Goal: Transaction & Acquisition: Download file/media

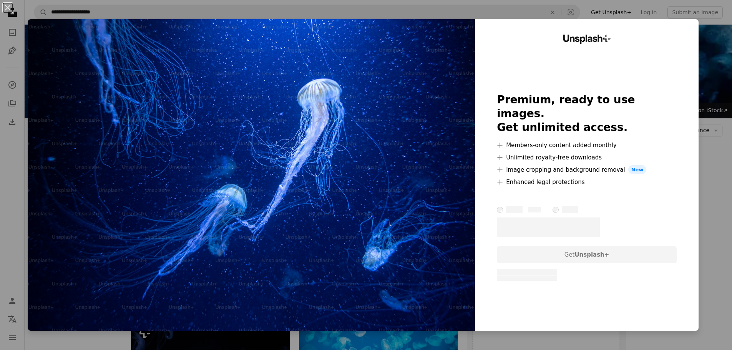
scroll to position [115, 0]
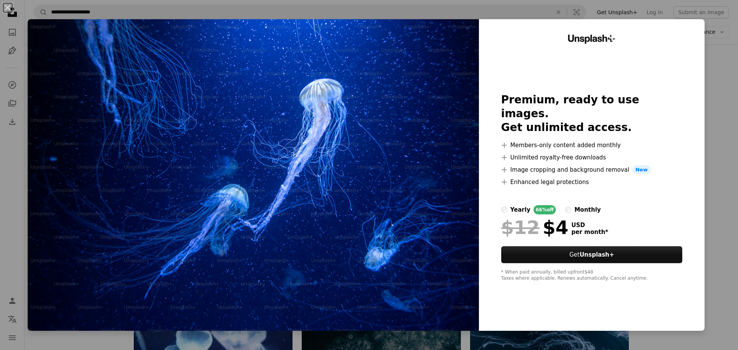
drag, startPoint x: 158, startPoint y: 130, endPoint x: 728, endPoint y: 33, distance: 578.5
click at [728, 32] on div "An X shape Unsplash+ Premium, ready to use images. Get unlimited access. A plus…" at bounding box center [369, 175] width 738 height 350
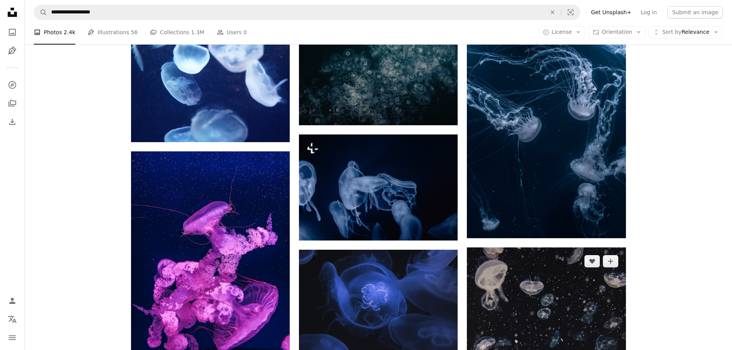
scroll to position [384, 0]
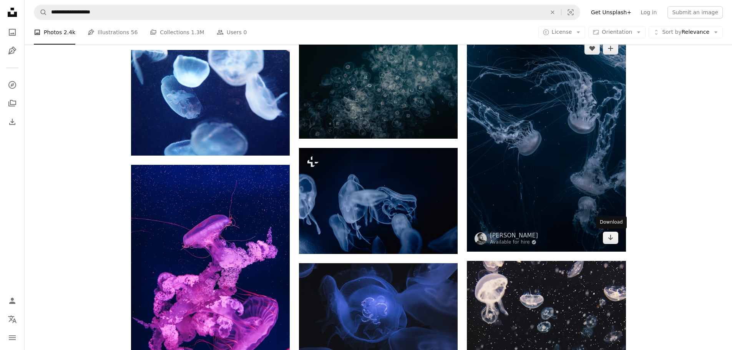
click at [608, 231] on img at bounding box center [546, 143] width 159 height 217
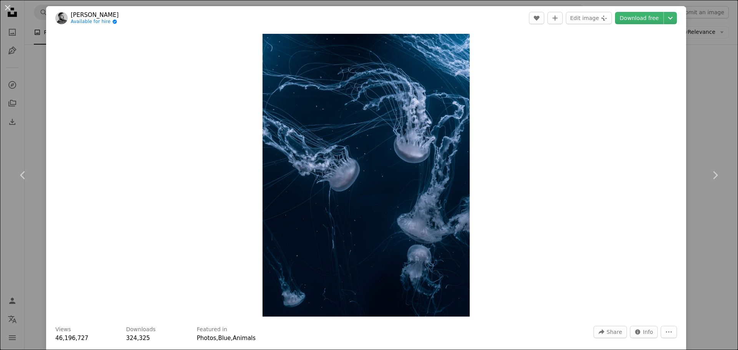
click at [663, 18] on div at bounding box center [663, 18] width 0 height 12
click at [653, 18] on link "Download free" at bounding box center [639, 18] width 48 height 12
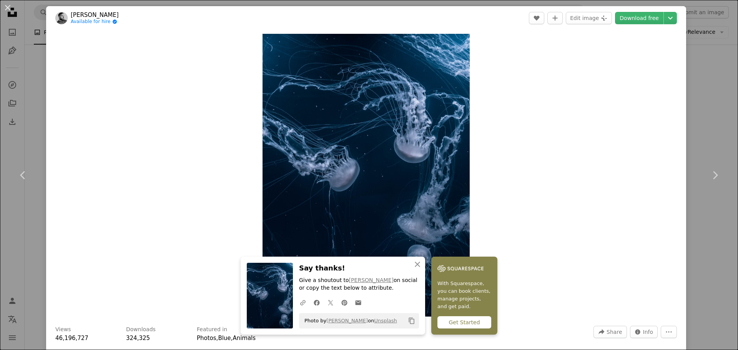
click at [680, 214] on div "An X shape Chevron left Chevron right An X shape Close Say thanks! Give a shout…" at bounding box center [369, 175] width 738 height 350
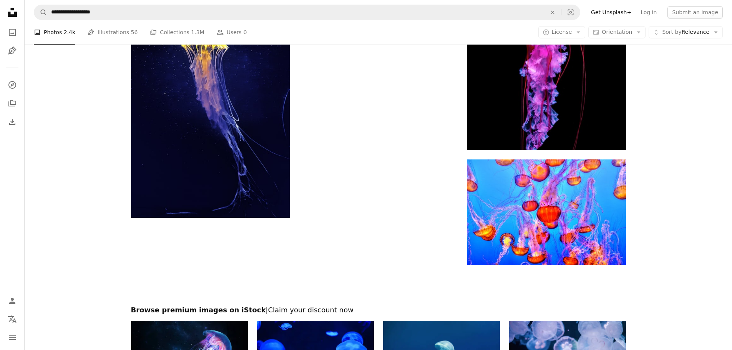
scroll to position [1345, 0]
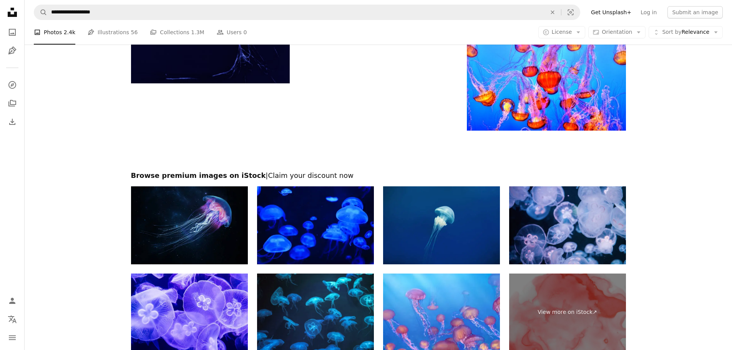
click at [177, 237] on img at bounding box center [189, 225] width 117 height 78
drag, startPoint x: 118, startPoint y: 247, endPoint x: 123, endPoint y: 244, distance: 5.9
click at [141, 236] on img at bounding box center [189, 225] width 117 height 78
